Goal: Information Seeking & Learning: Understand process/instructions

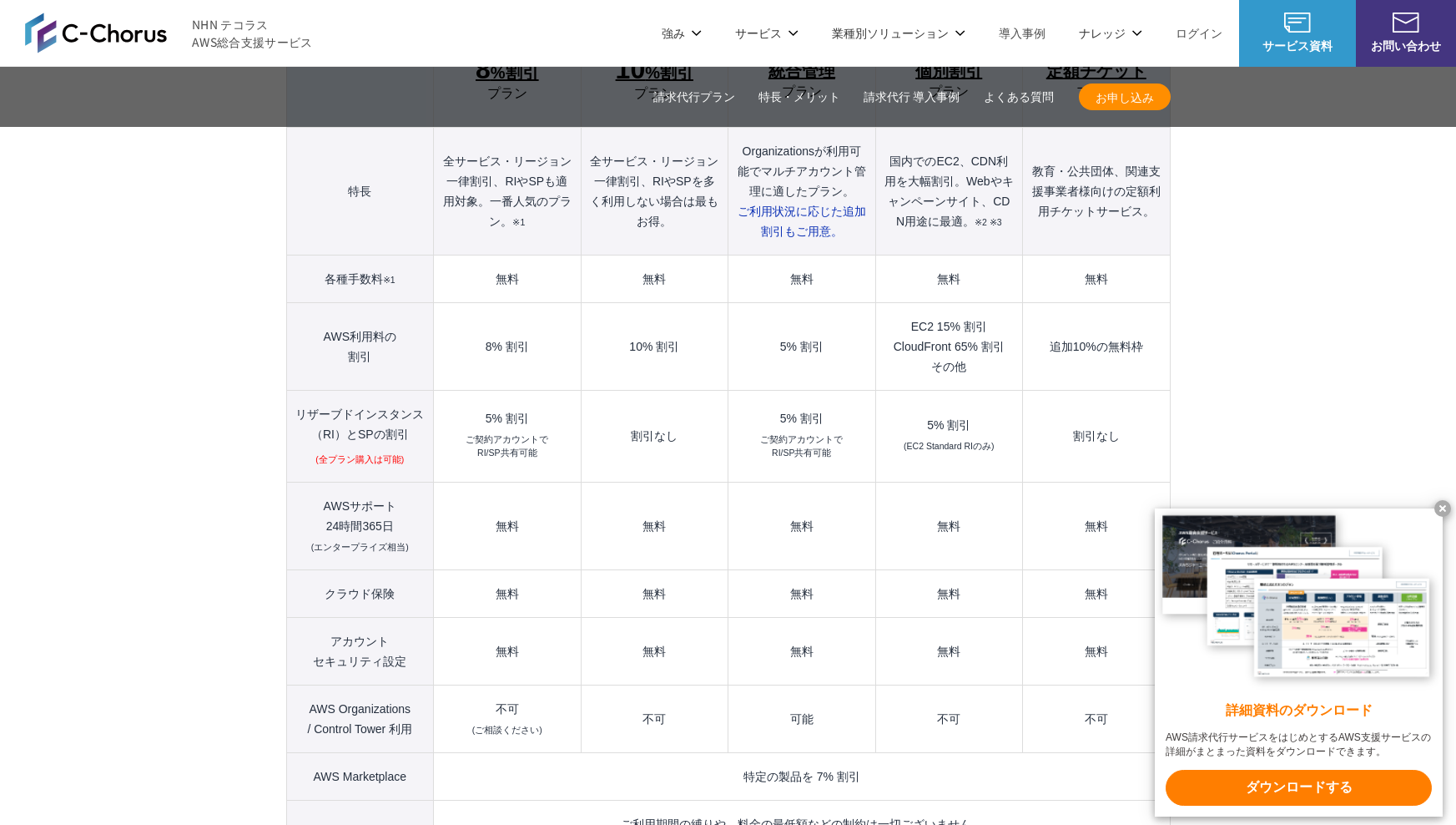
scroll to position [1936, 0]
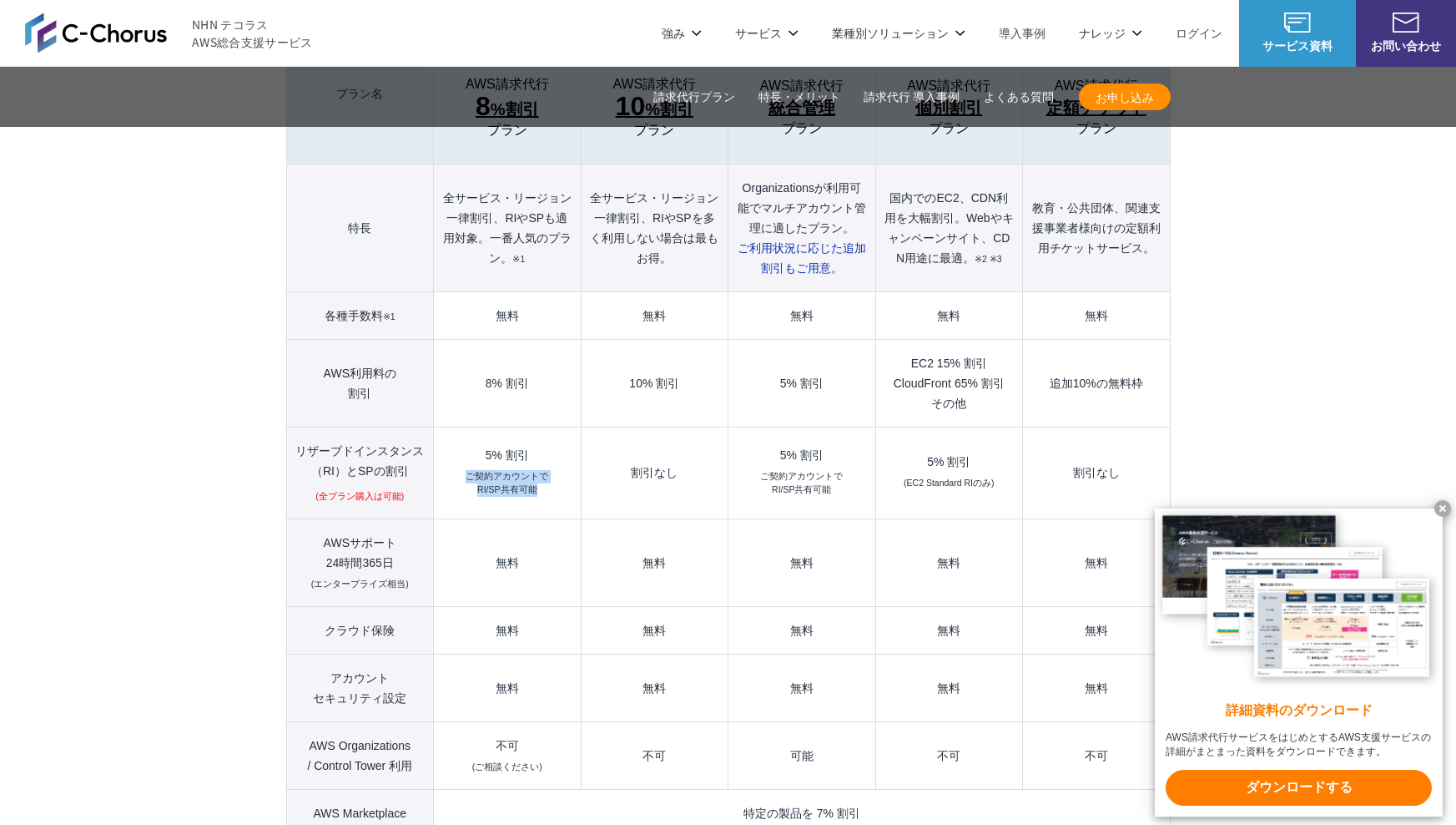
drag, startPoint x: 468, startPoint y: 440, endPoint x: 533, endPoint y: 452, distance: 66.1
click at [533, 470] on small "ご契約アカウントで RI/SP共有可能" at bounding box center [507, 483] width 82 height 26
click at [794, 428] on td "5% 割引 ご契約アカウントで RI/SP共有可能" at bounding box center [801, 473] width 147 height 92
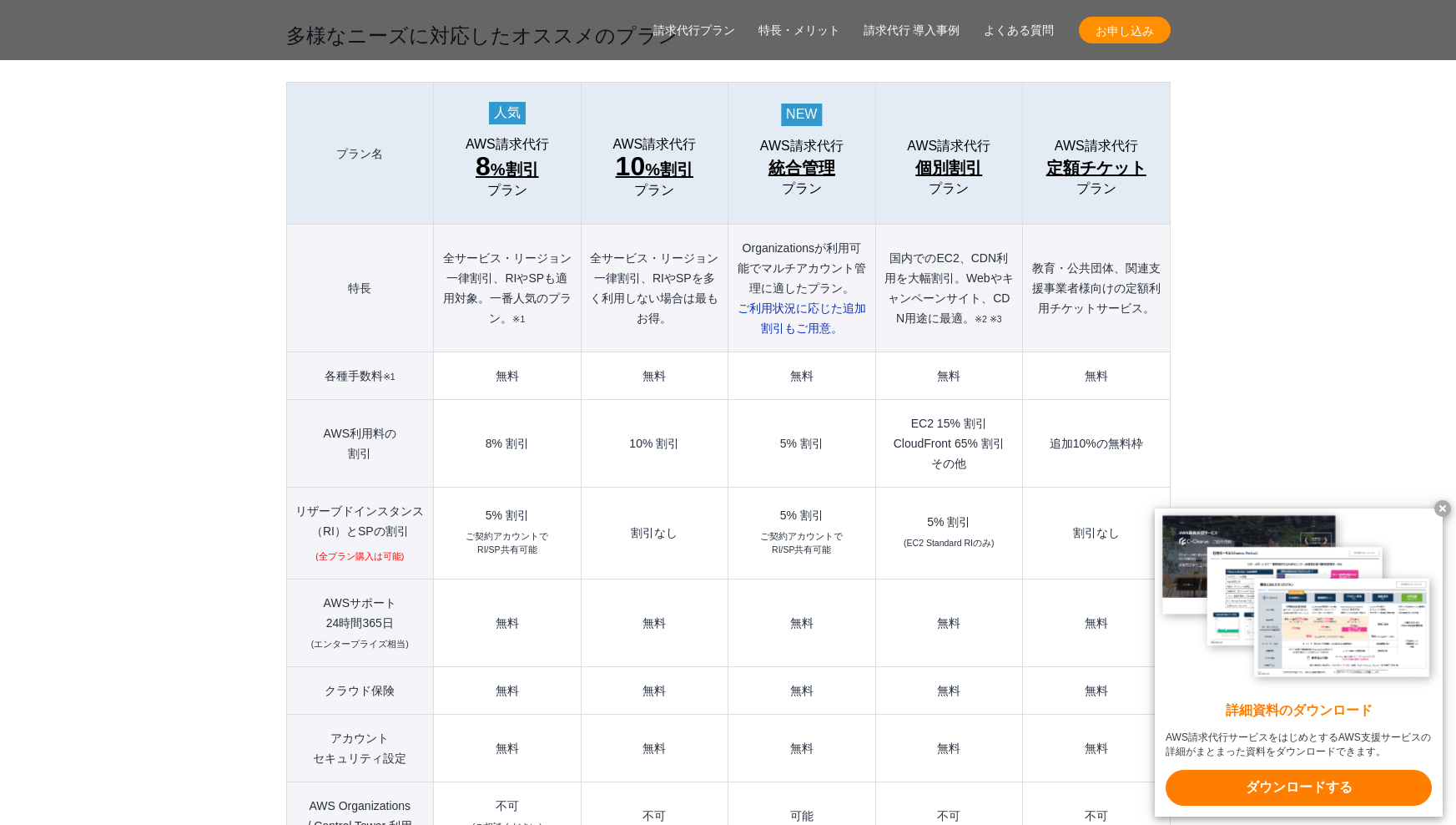
scroll to position [1884, 0]
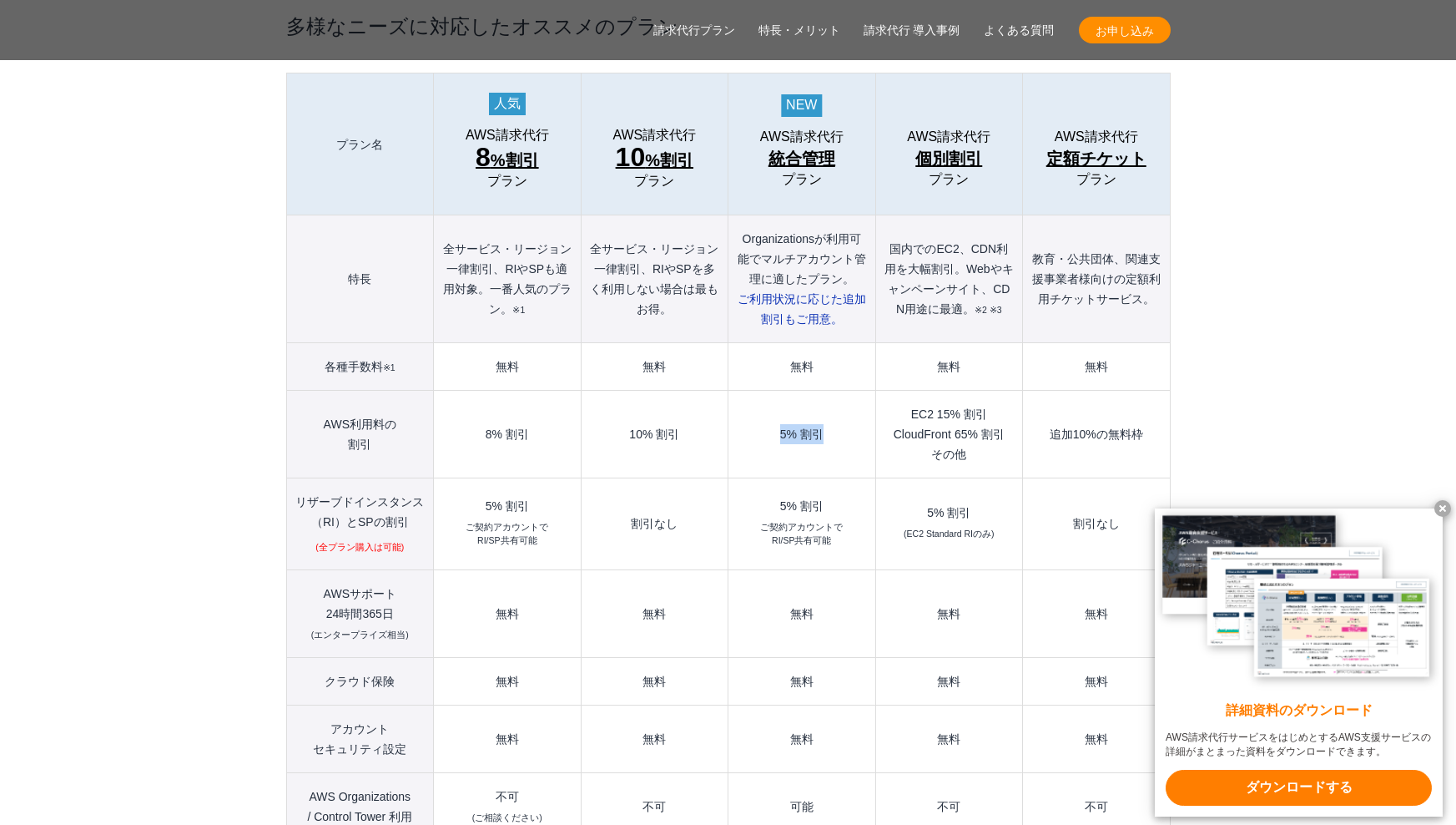
drag, startPoint x: 819, startPoint y: 400, endPoint x: 771, endPoint y: 402, distance: 48.0
click at [771, 402] on td "5% 割引" at bounding box center [801, 434] width 147 height 87
drag, startPoint x: 778, startPoint y: 469, endPoint x: 815, endPoint y: 519, distance: 62.2
click at [815, 519] on td "5% 割引 ご契約アカウントで RI/SP共有可能" at bounding box center [801, 524] width 147 height 92
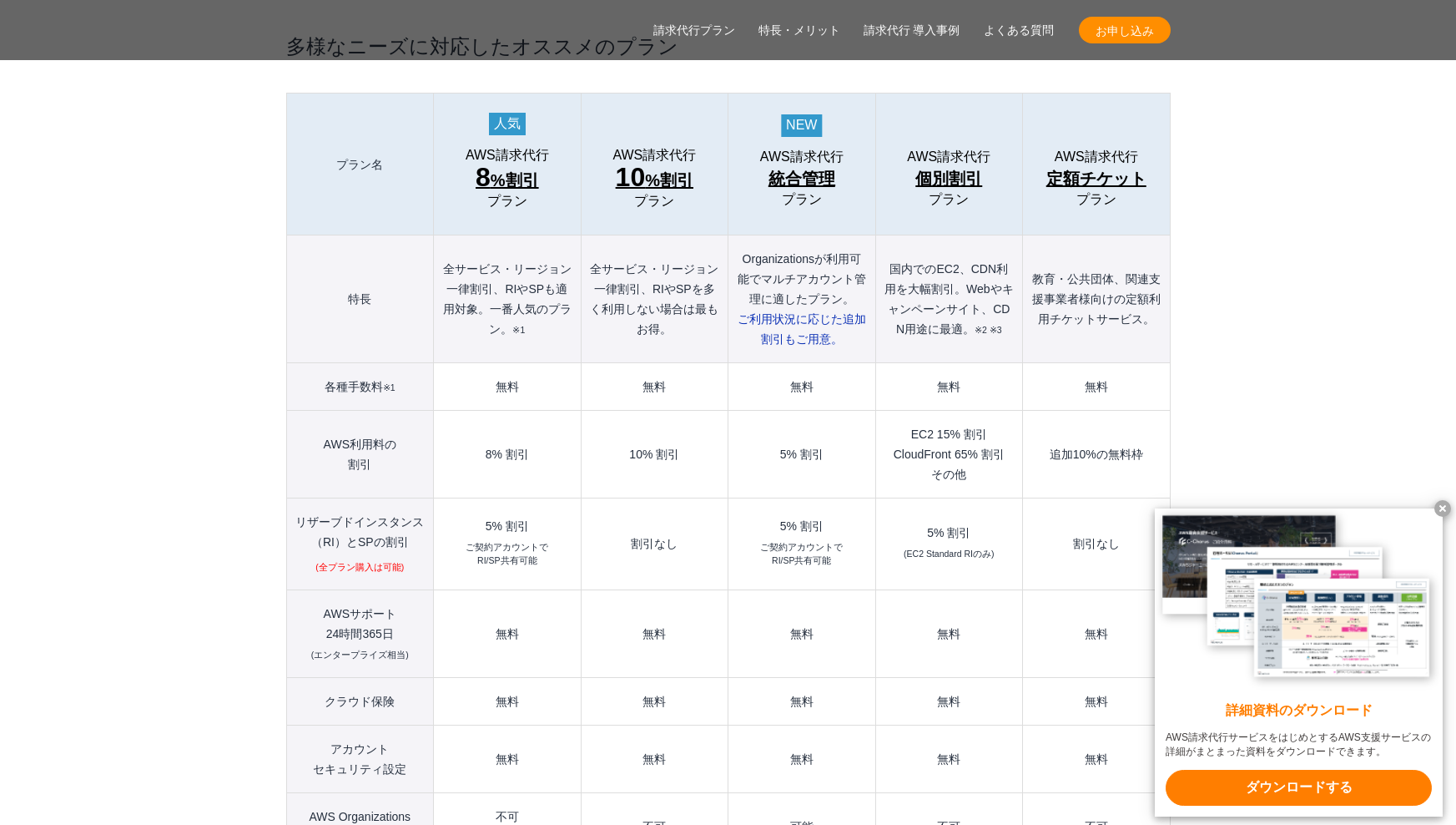
scroll to position [1885, 0]
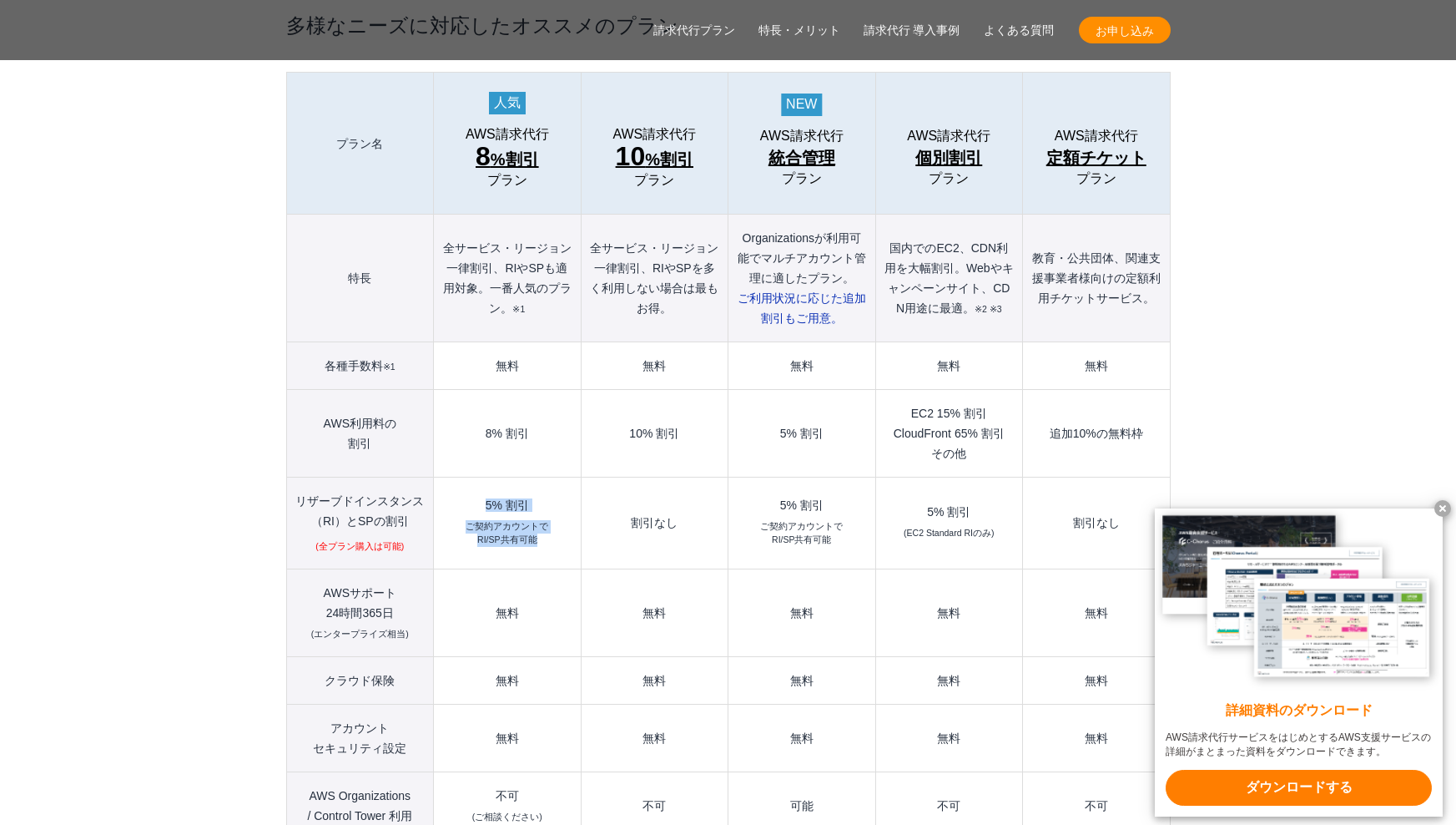
drag, startPoint x: 483, startPoint y: 469, endPoint x: 542, endPoint y: 506, distance: 69.6
click at [542, 506] on td "5% 割引 ご契約アカウントで RI/SP共有可能" at bounding box center [507, 523] width 147 height 92
click at [542, 520] on small "ご契約アカウントで RI/SP共有可能" at bounding box center [507, 533] width 82 height 26
drag, startPoint x: 544, startPoint y: 515, endPoint x: 463, endPoint y: 497, distance: 83.0
click at [463, 497] on td "5% 割引 ご契約アカウントで RI/SP共有可能" at bounding box center [507, 523] width 147 height 92
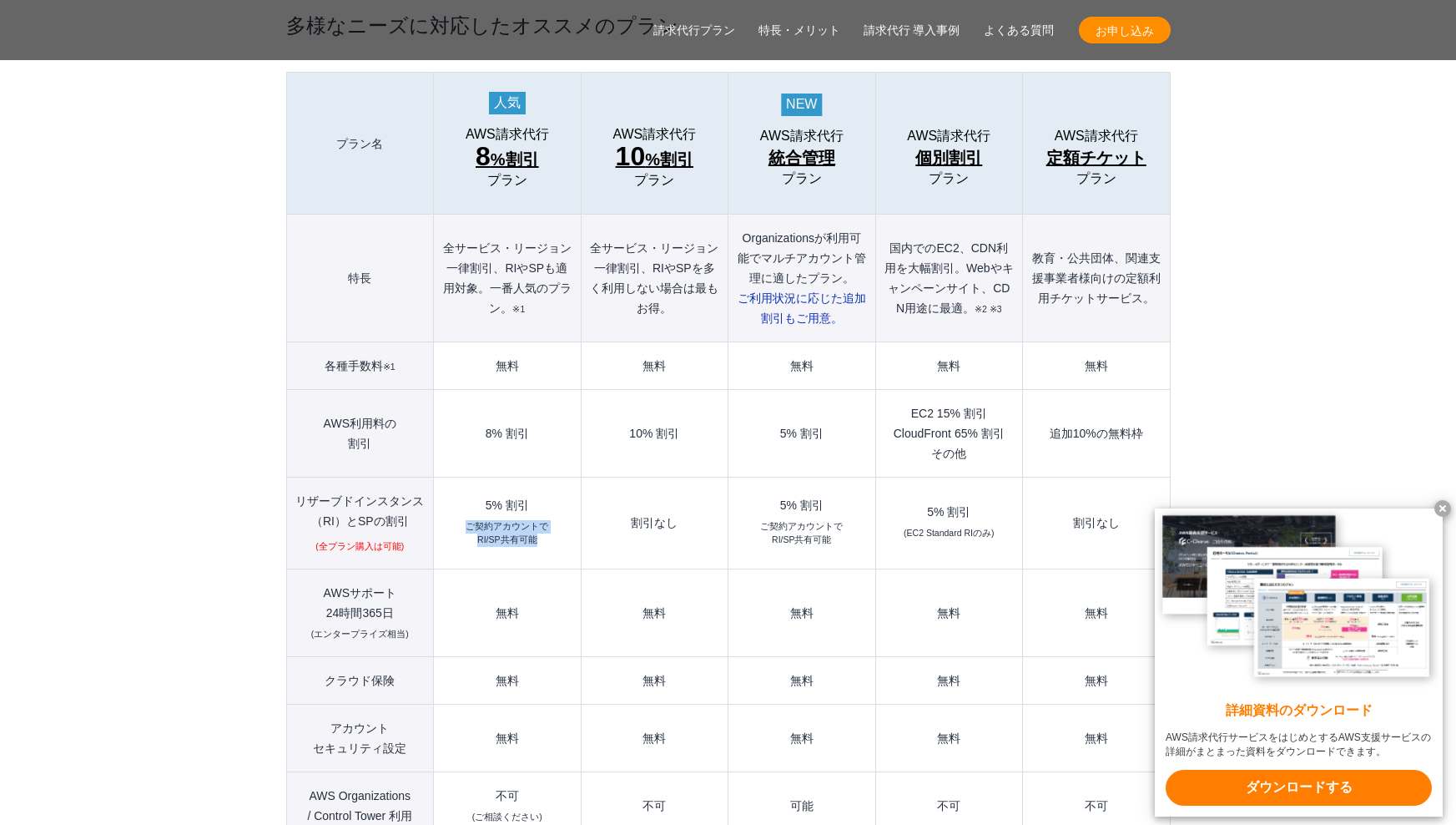
click at [508, 520] on small "ご契約アカウントで RI/SP共有可能" at bounding box center [507, 533] width 82 height 26
drag, startPoint x: 541, startPoint y: 502, endPoint x: 476, endPoint y: 469, distance: 72.9
click at [476, 477] on td "5% 割引 ご契約アカウントで RI/SP共有可能" at bounding box center [507, 523] width 147 height 92
click at [474, 499] on div "5% 割引" at bounding box center [507, 504] width 129 height 11
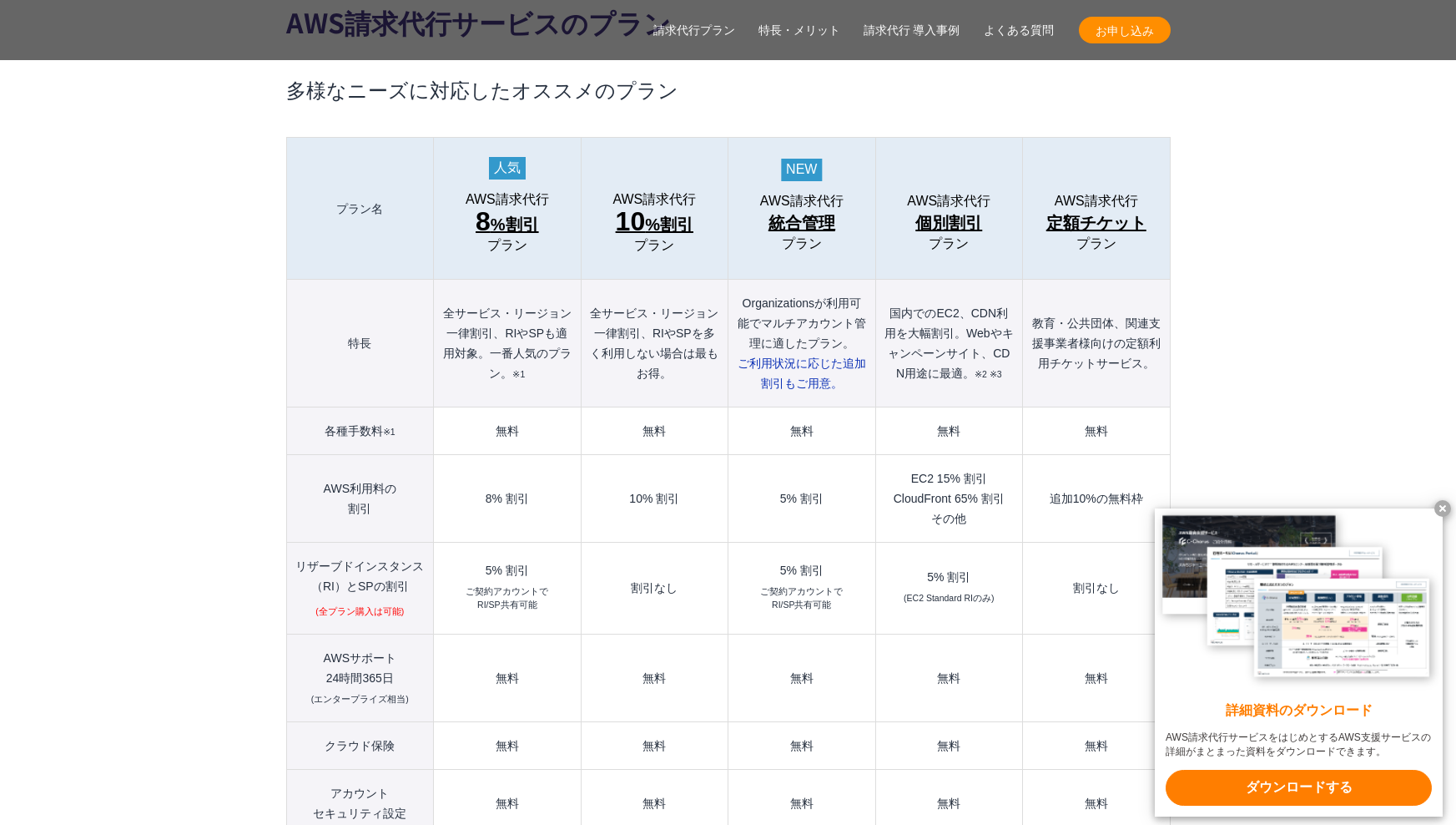
scroll to position [1826, 0]
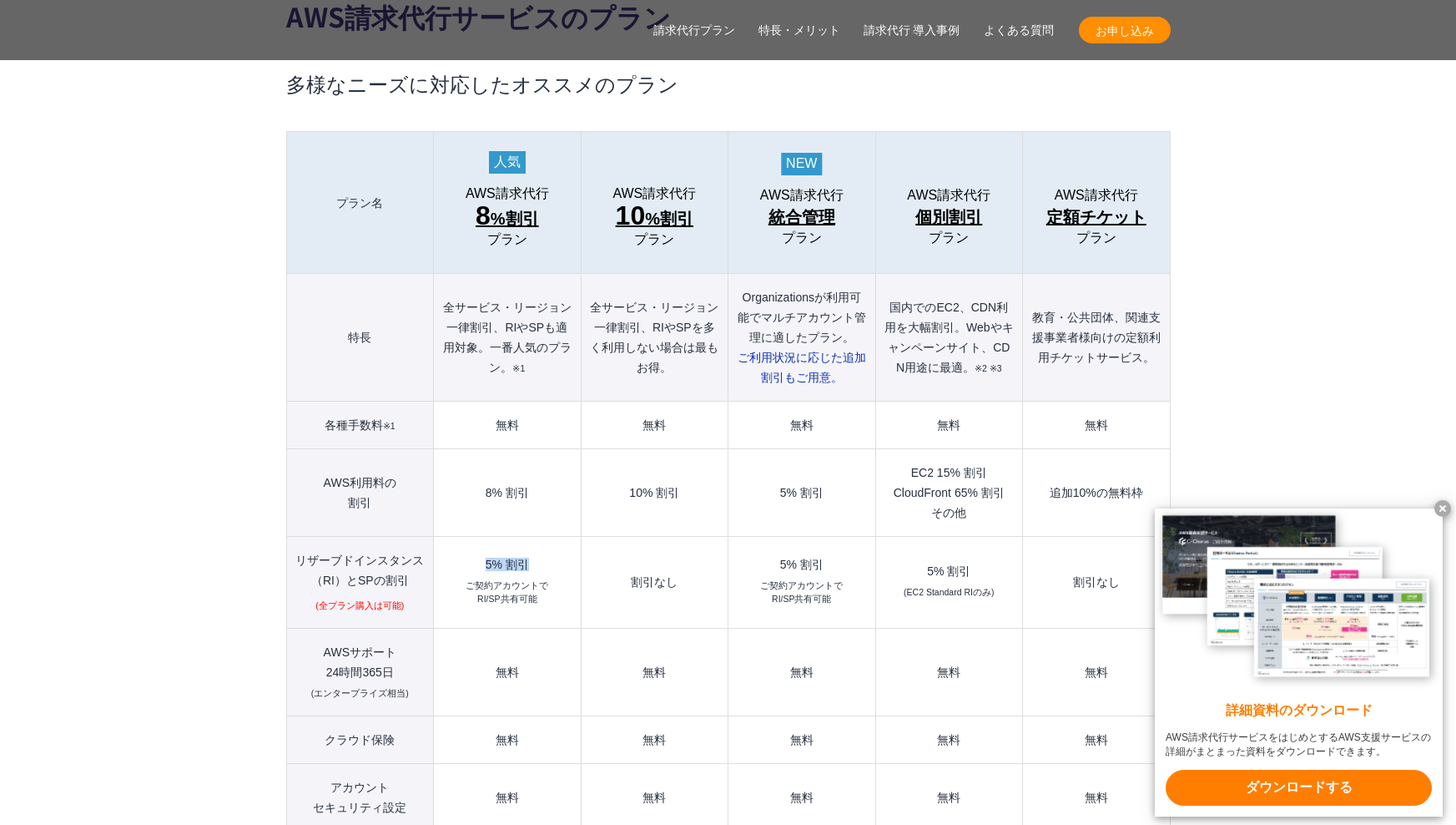
drag, startPoint x: 484, startPoint y: 529, endPoint x: 531, endPoint y: 528, distance: 47.0
click at [531, 559] on div "5% 割引" at bounding box center [507, 564] width 129 height 11
click at [497, 537] on td "5% 割引 ご契約アカウントで RI/SP共有可能" at bounding box center [507, 583] width 147 height 92
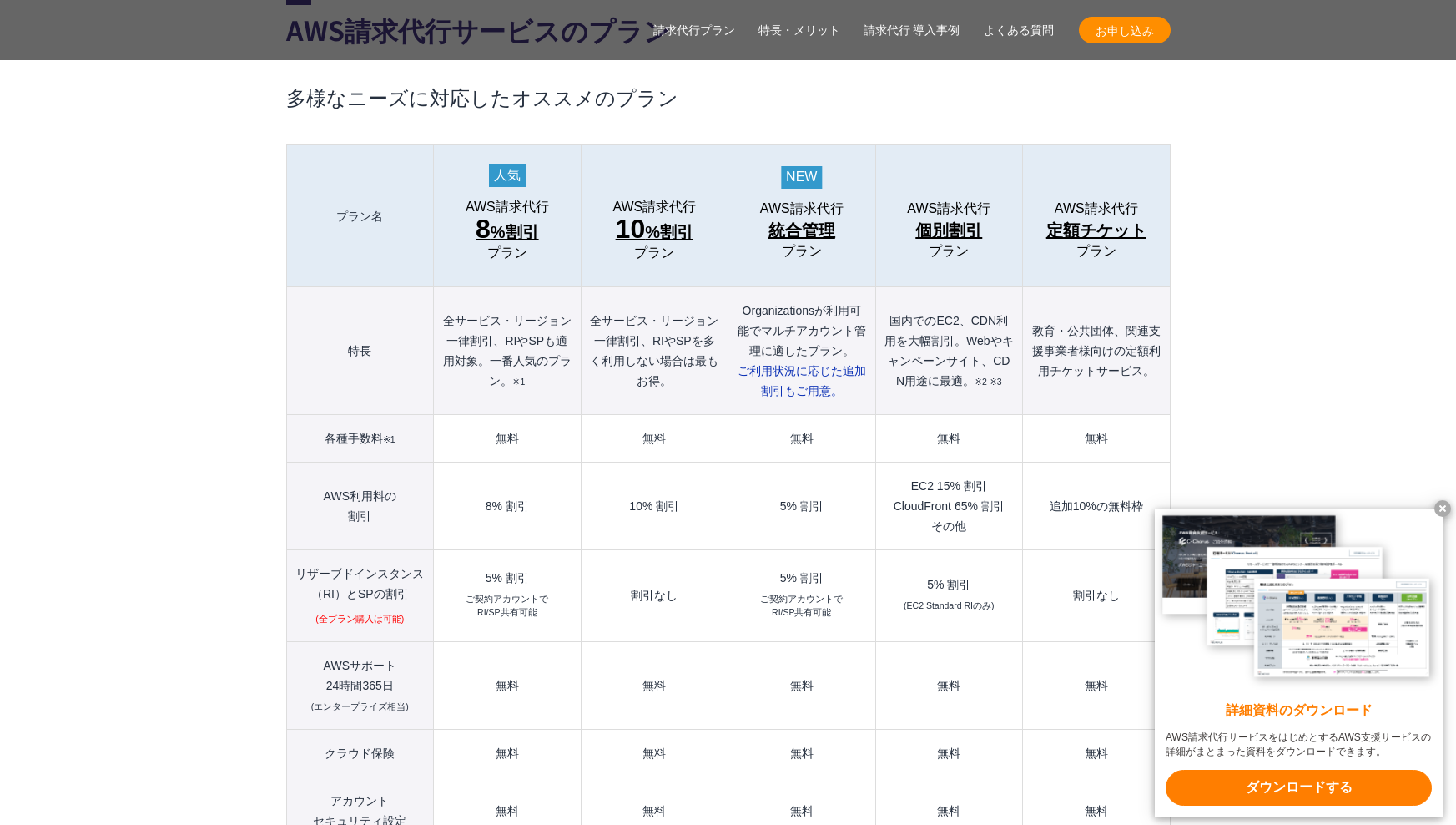
scroll to position [1822, 0]
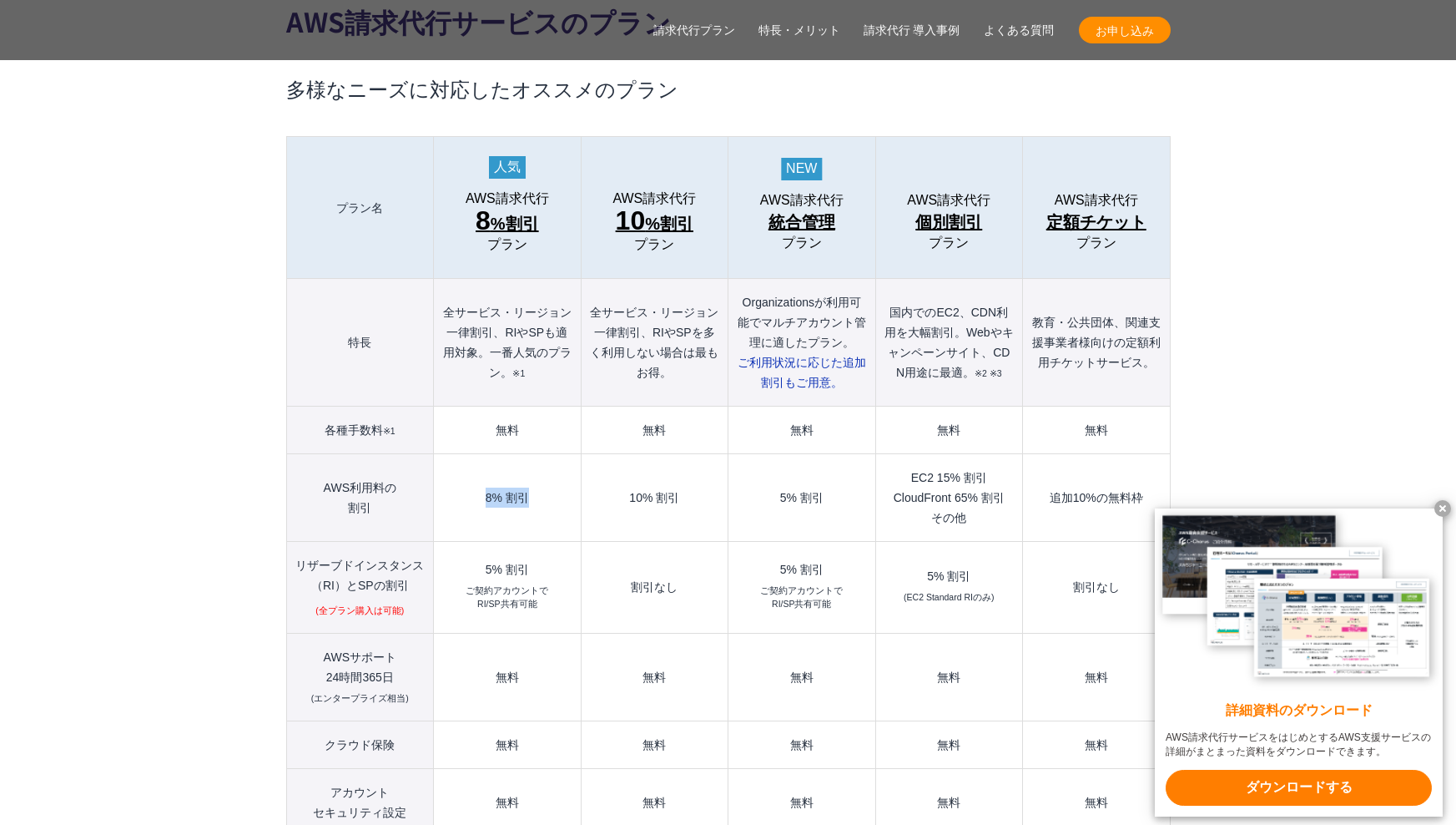
drag, startPoint x: 473, startPoint y: 454, endPoint x: 541, endPoint y: 458, distance: 68.1
click at [541, 458] on td "8% 割引" at bounding box center [507, 497] width 147 height 87
click at [506, 472] on td "8% 割引" at bounding box center [507, 497] width 147 height 87
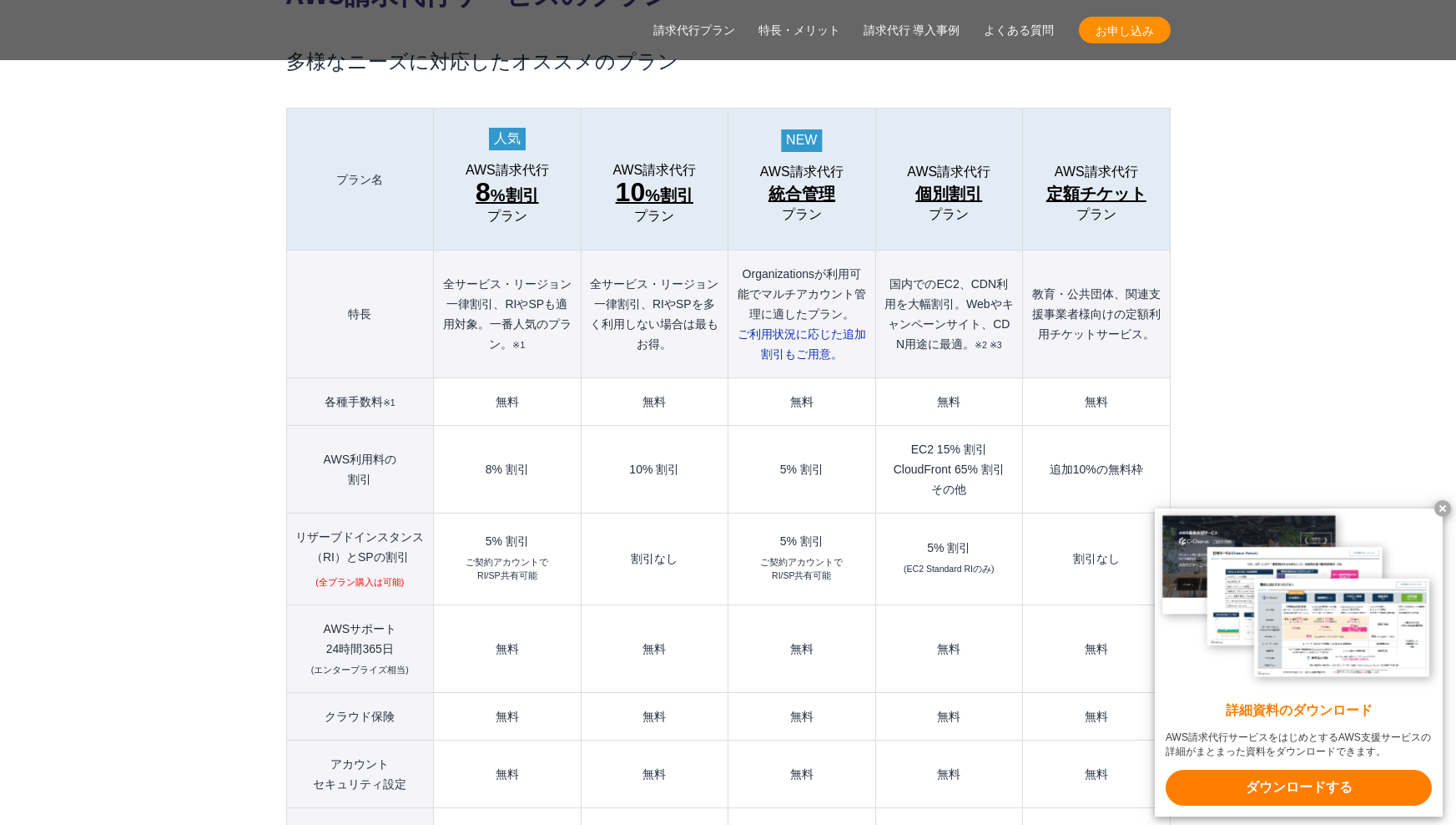
scroll to position [1852, 0]
